Goal: Find specific page/section: Find specific page/section

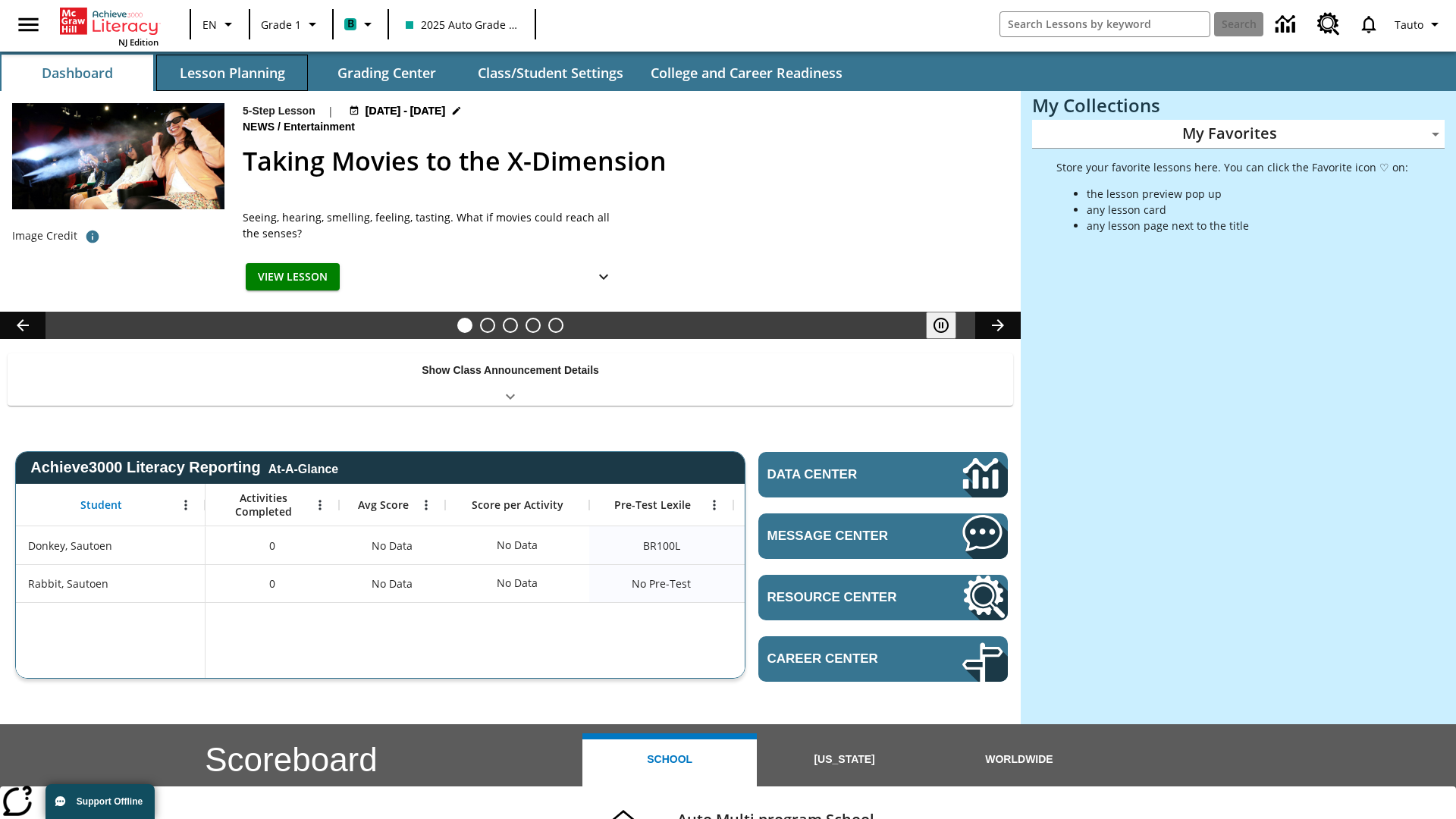
click at [232, 73] on button "Lesson Planning" at bounding box center [231, 73] width 152 height 36
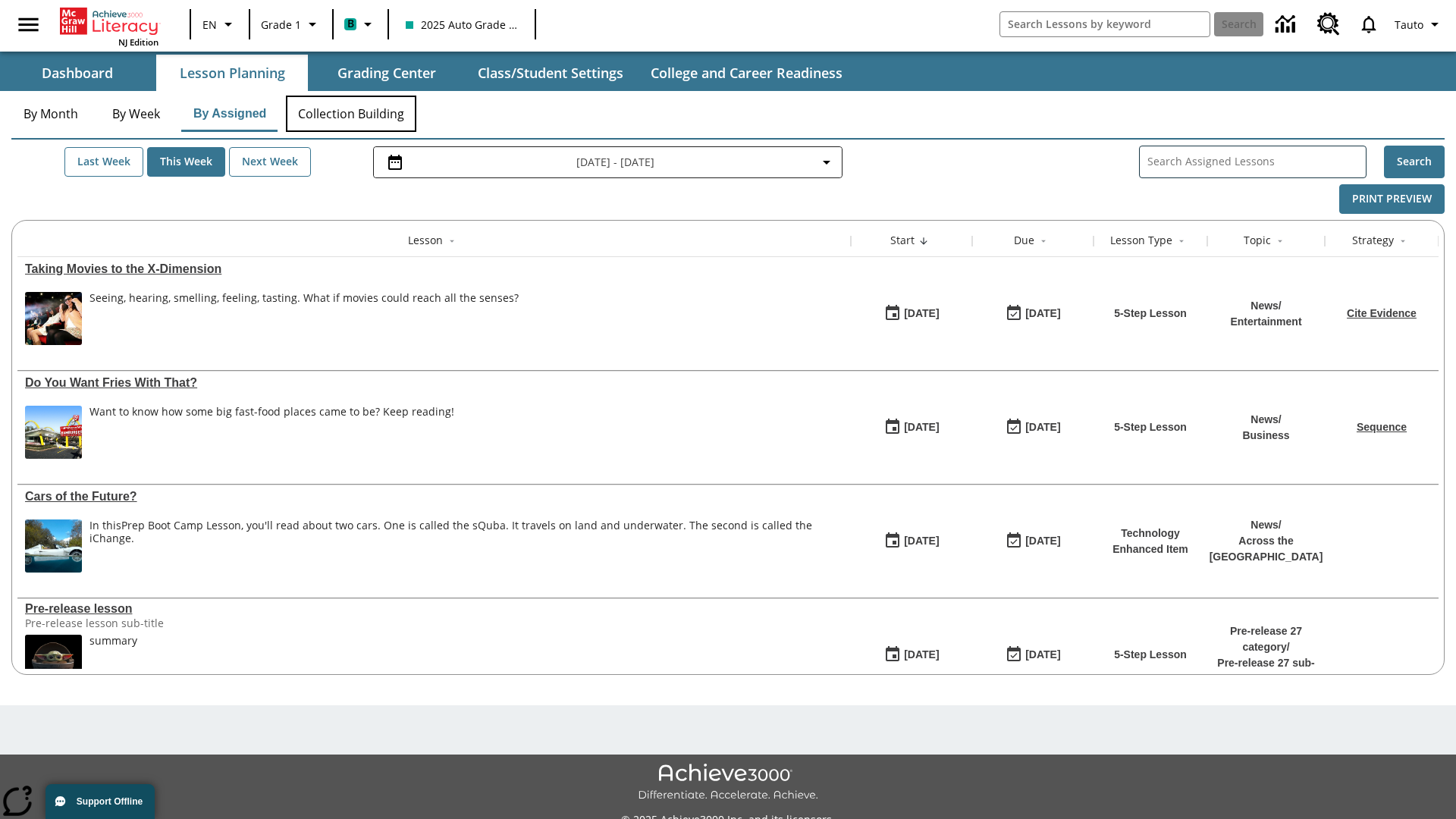
click at [351, 114] on button "Collection Building" at bounding box center [351, 113] width 131 height 36
